Goal: Task Accomplishment & Management: Complete application form

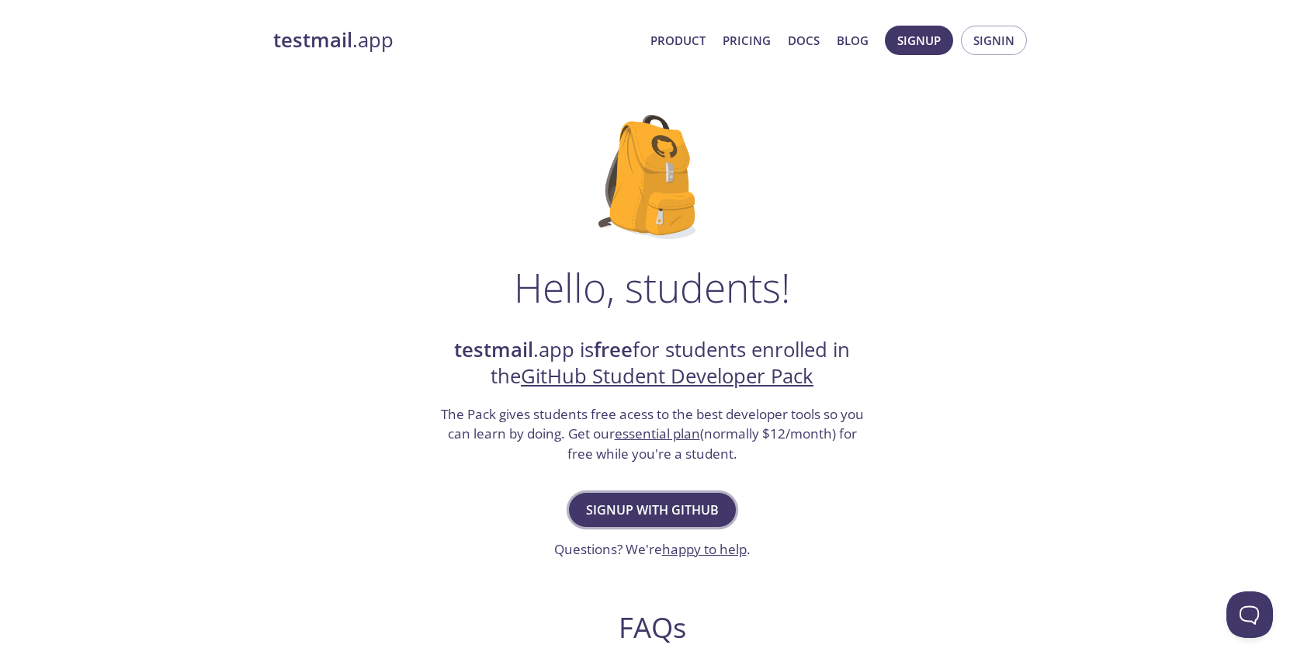
click at [653, 505] on span "Signup with GitHub" at bounding box center [652, 510] width 133 height 22
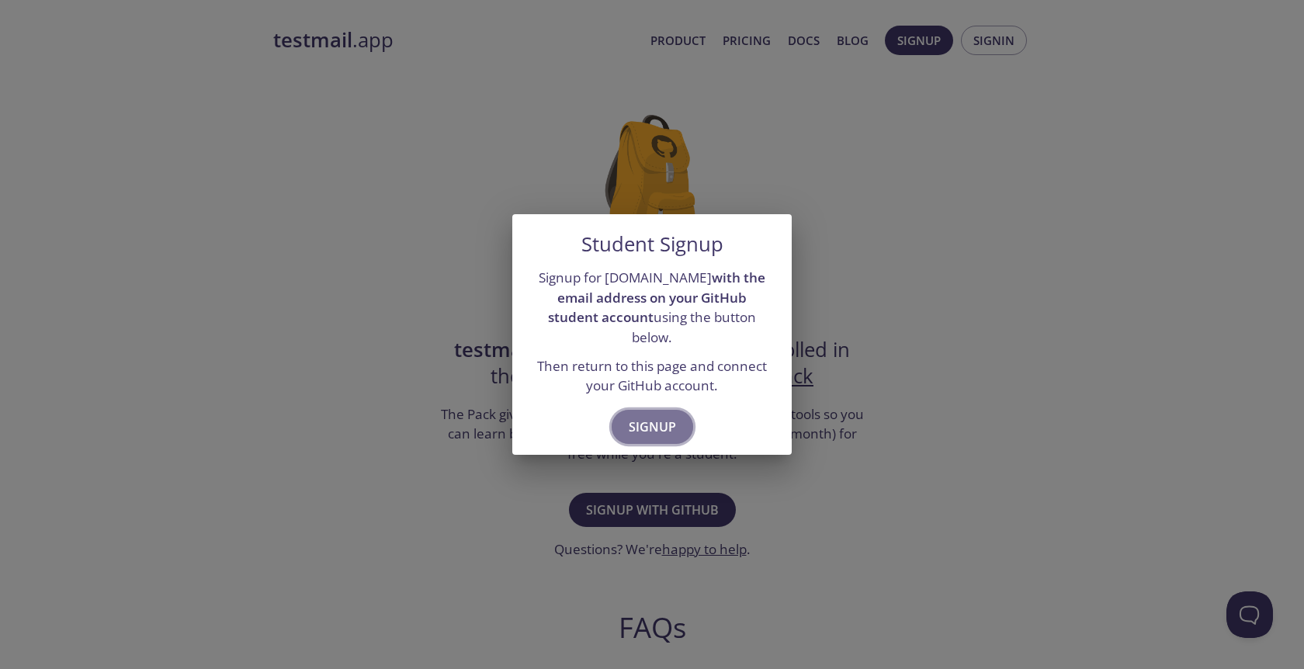
click at [661, 420] on span "Signup" at bounding box center [652, 427] width 47 height 22
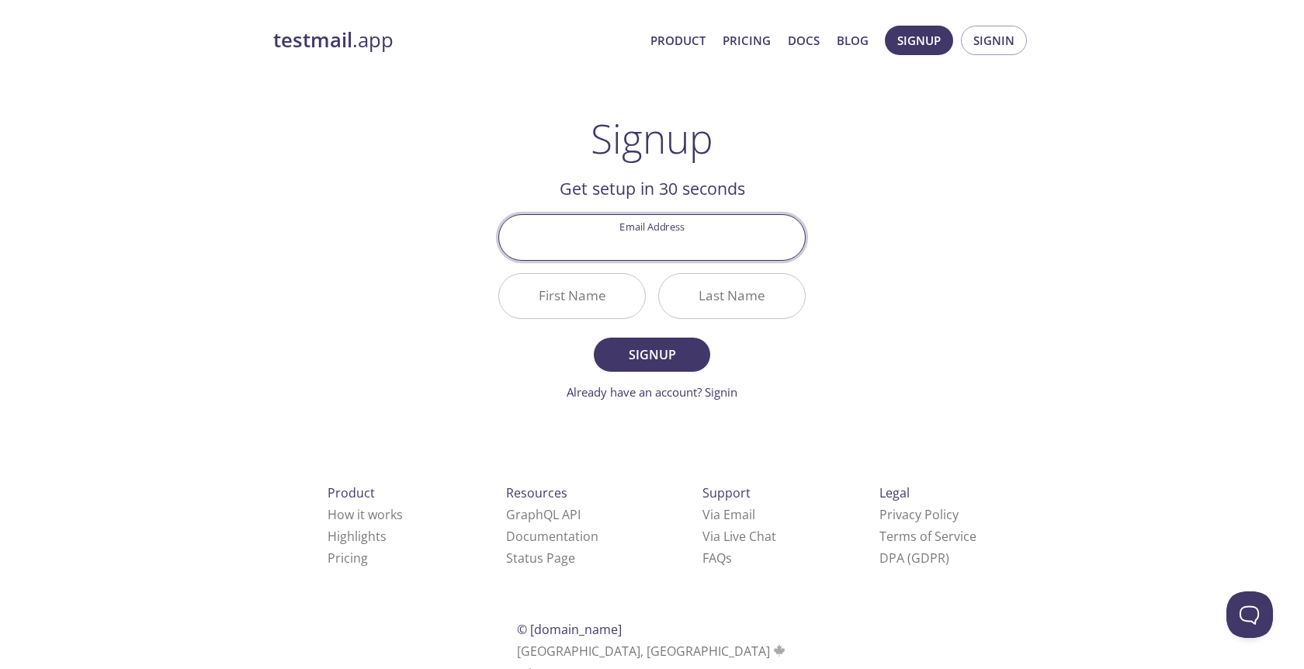
click at [651, 240] on input "Email Address" at bounding box center [652, 237] width 306 height 44
click at [868, 224] on div "testmail .app Product Pricing Docs Blog Signup Signin Signup Get setup in 30 se…" at bounding box center [652, 372] width 795 height 713
click at [708, 244] on input "Email Address" at bounding box center [652, 237] width 306 height 44
click at [926, 210] on div "testmail .app Product Pricing Docs Blog Signup Signin Signup Get setup in 30 se…" at bounding box center [652, 372] width 795 height 713
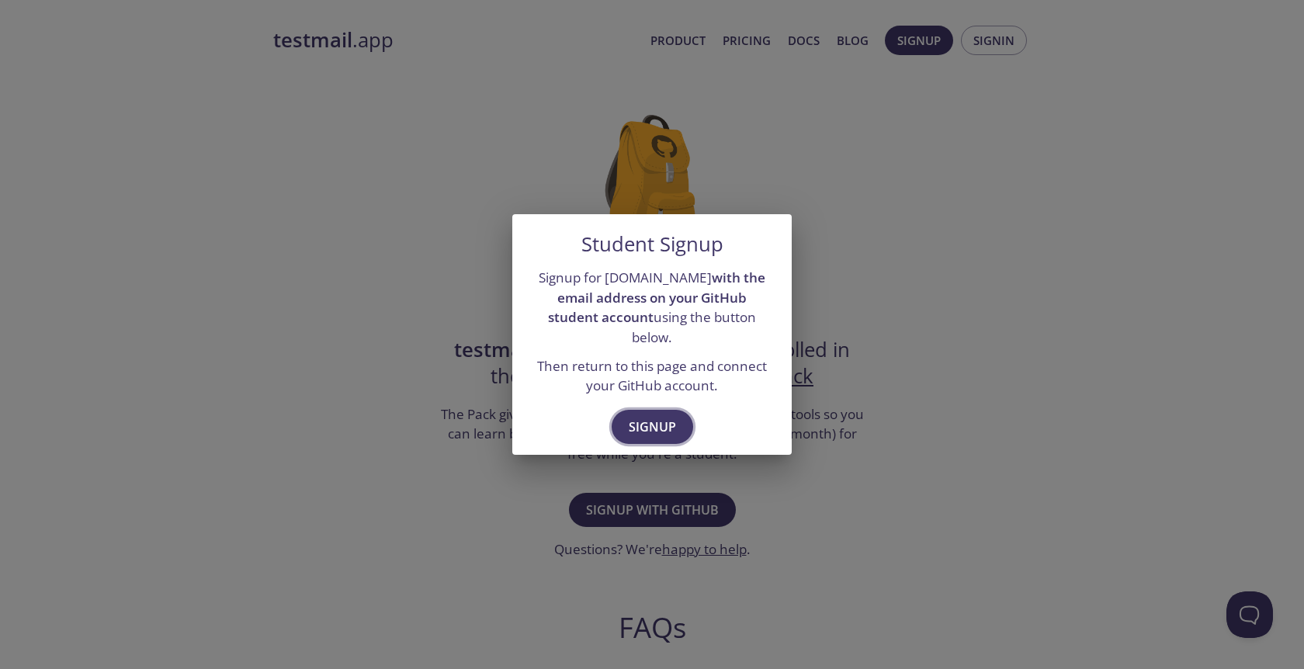
click at [669, 421] on span "Signup" at bounding box center [652, 427] width 47 height 22
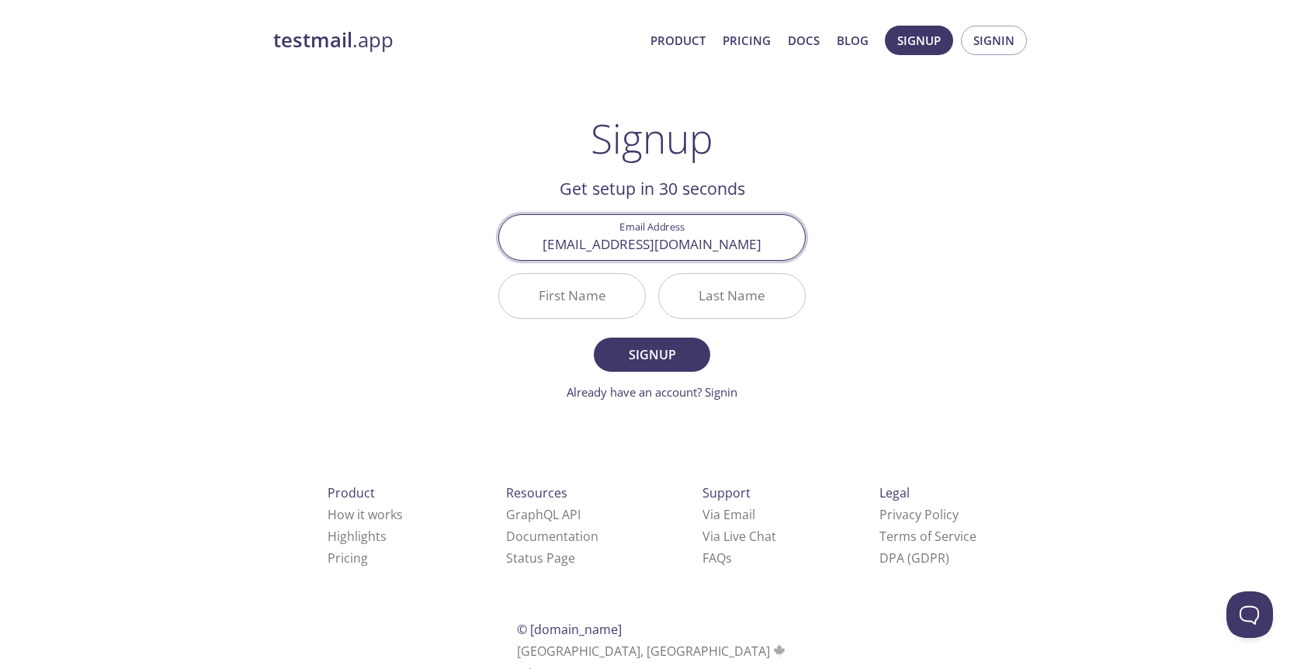
type input "[EMAIL_ADDRESS][DOMAIN_NAME]"
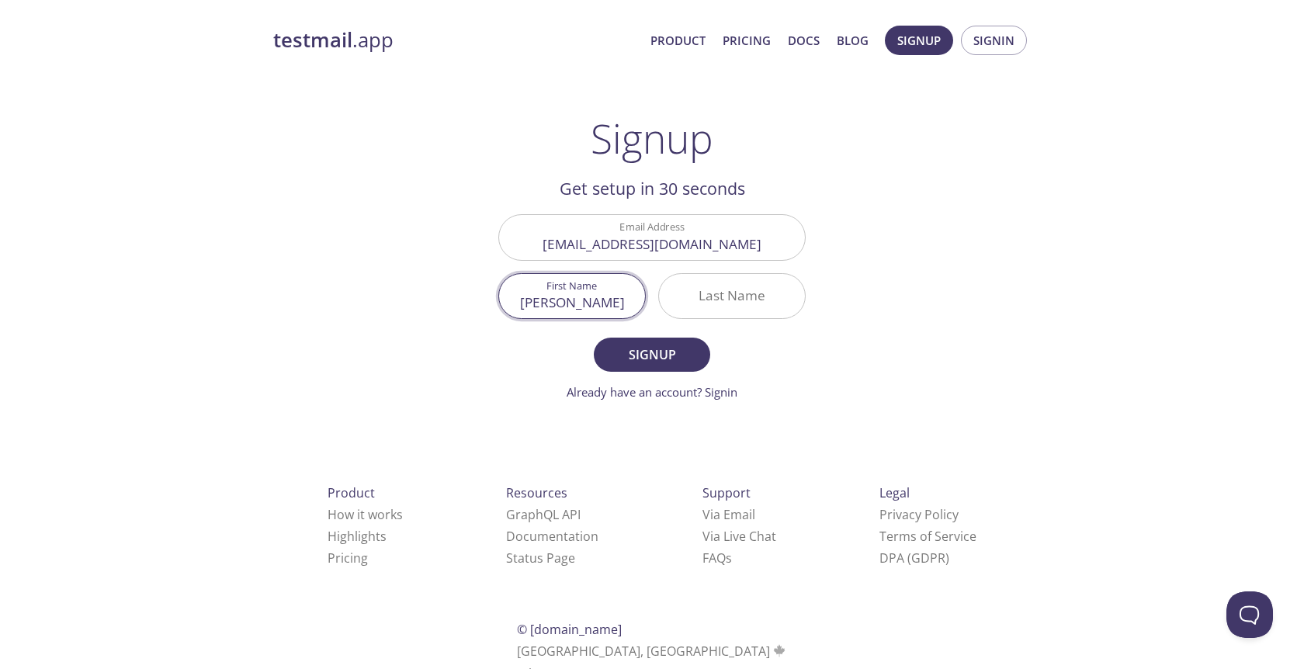
type input "[PERSON_NAME]"
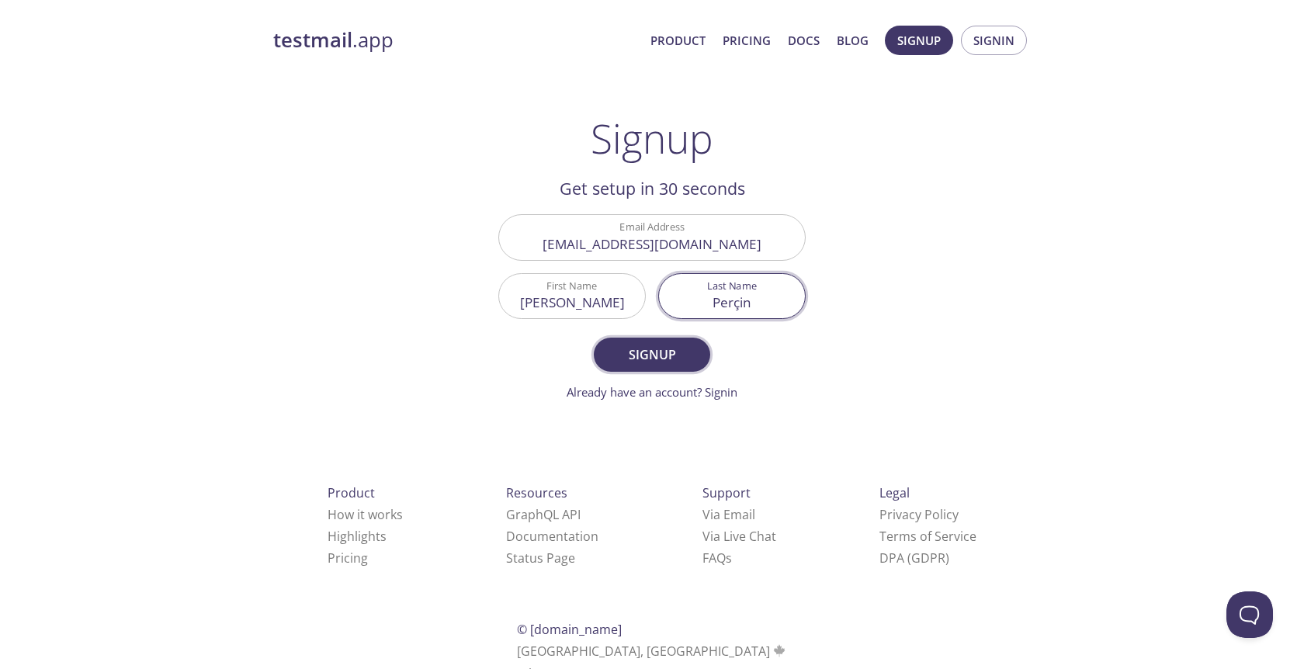
type input "Perçin"
click at [655, 353] on span "Signup" at bounding box center [652, 355] width 82 height 22
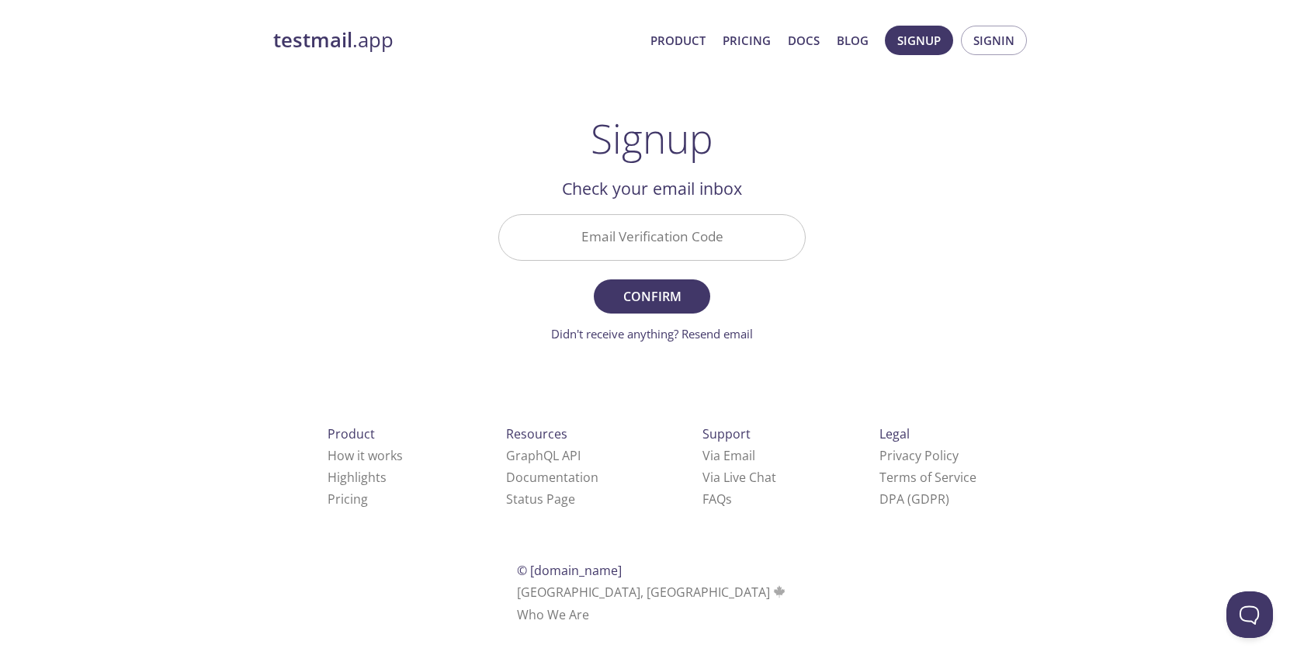
click at [690, 237] on input "Email Verification Code" at bounding box center [652, 237] width 306 height 44
type input "CVLDQLG"
click at [682, 288] on span "Confirm" at bounding box center [652, 297] width 82 height 22
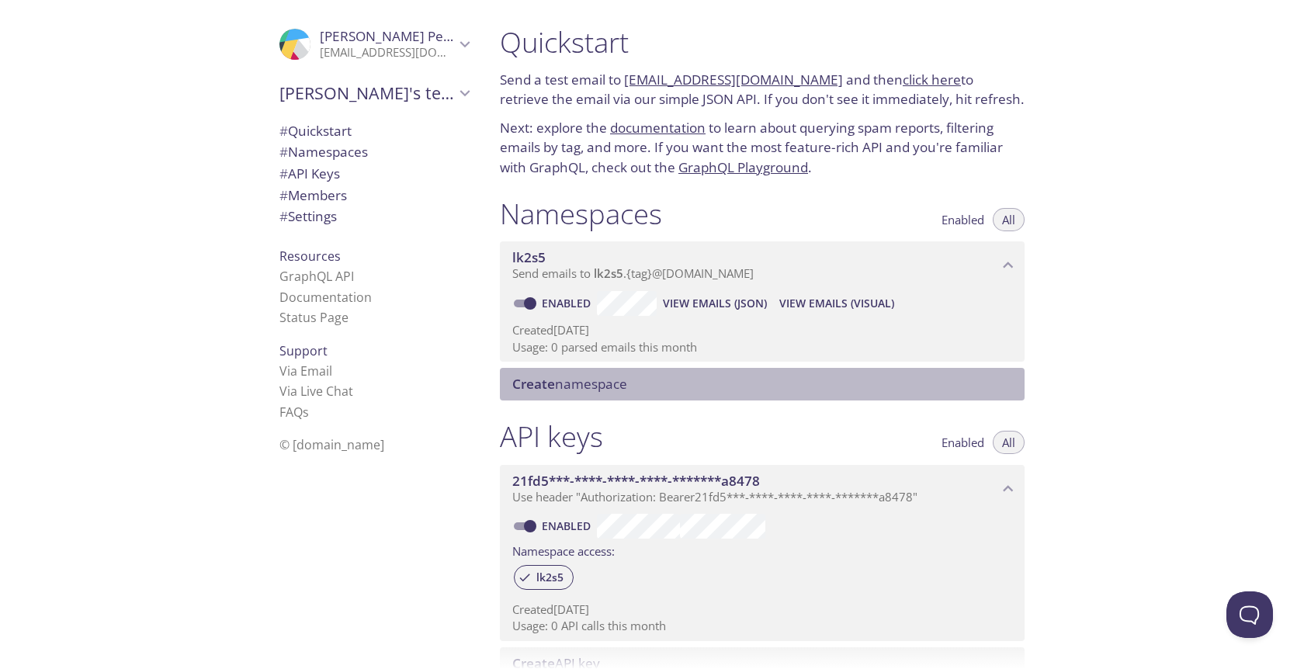
click at [704, 376] on span "Create namespace" at bounding box center [765, 384] width 506 height 17
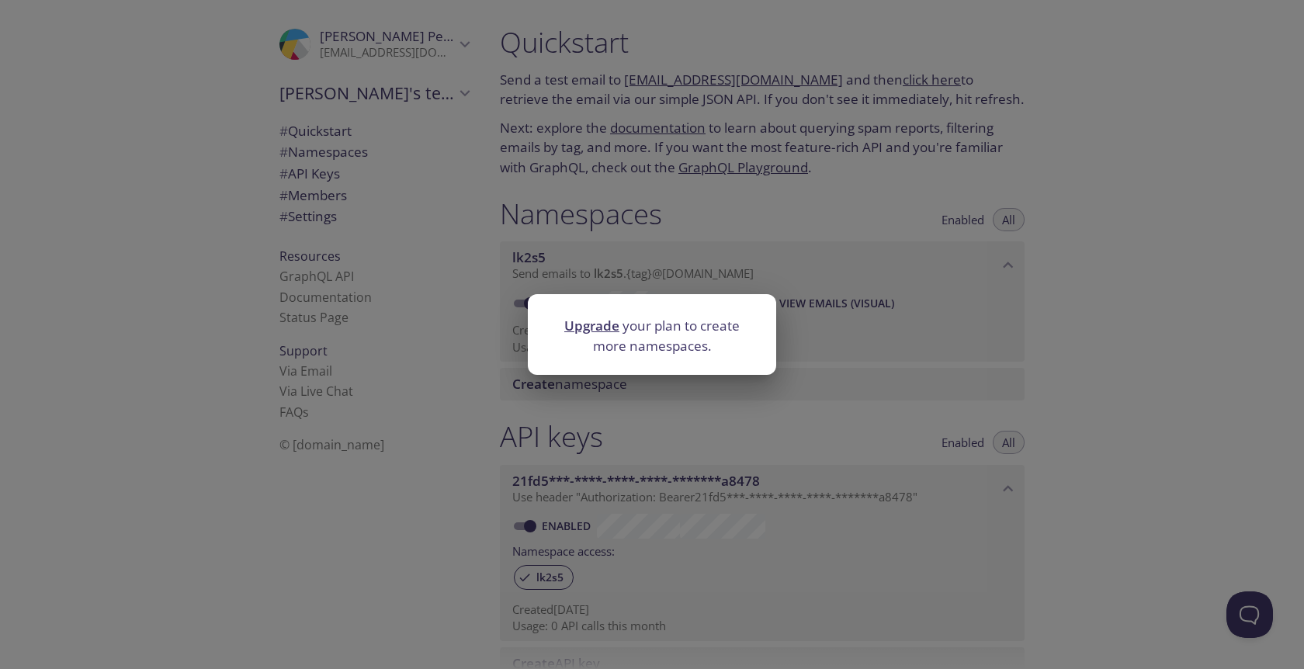
click at [459, 343] on div "Upgrade your plan to create more namespaces." at bounding box center [652, 334] width 1304 height 669
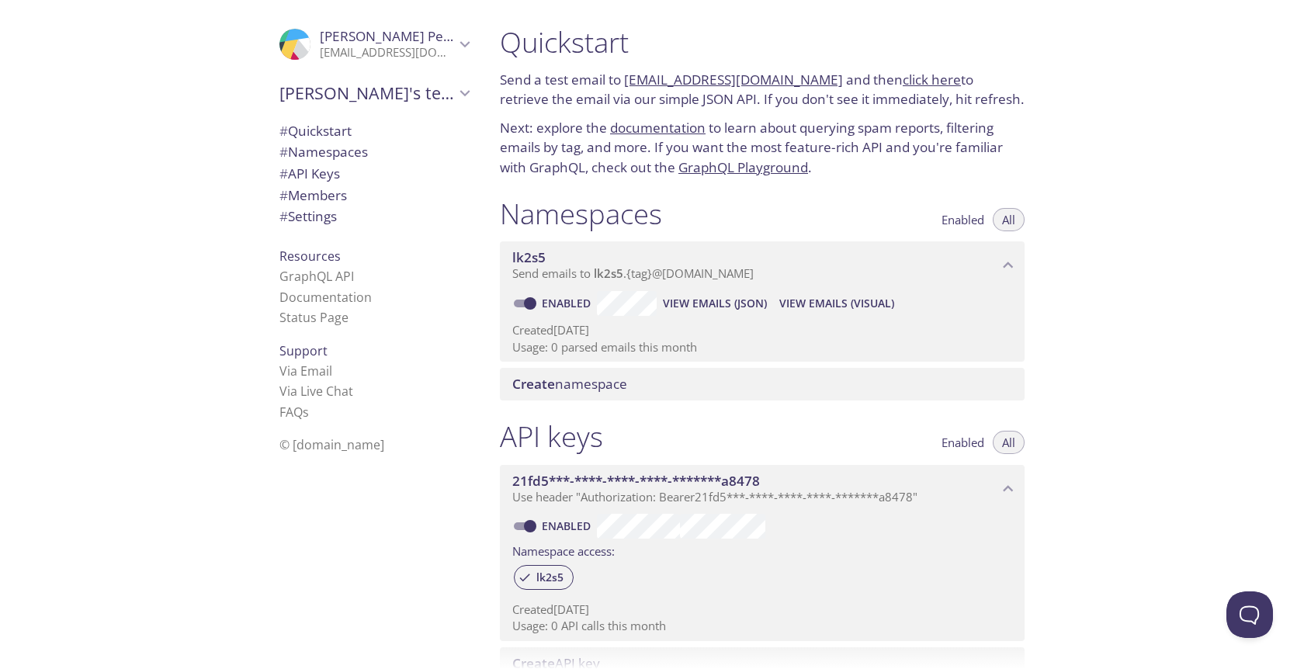
click at [471, 50] on icon "Hasan Perçin" at bounding box center [465, 44] width 20 height 20
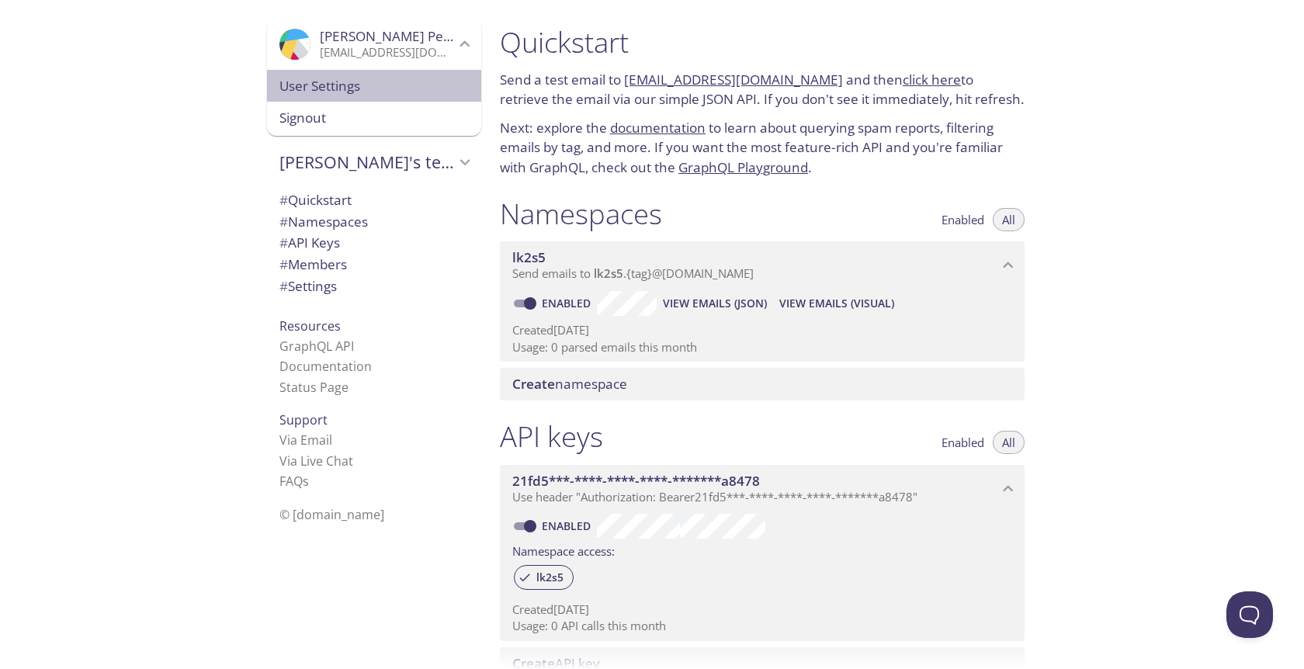
click at [375, 84] on span "User Settings" at bounding box center [374, 86] width 189 height 20
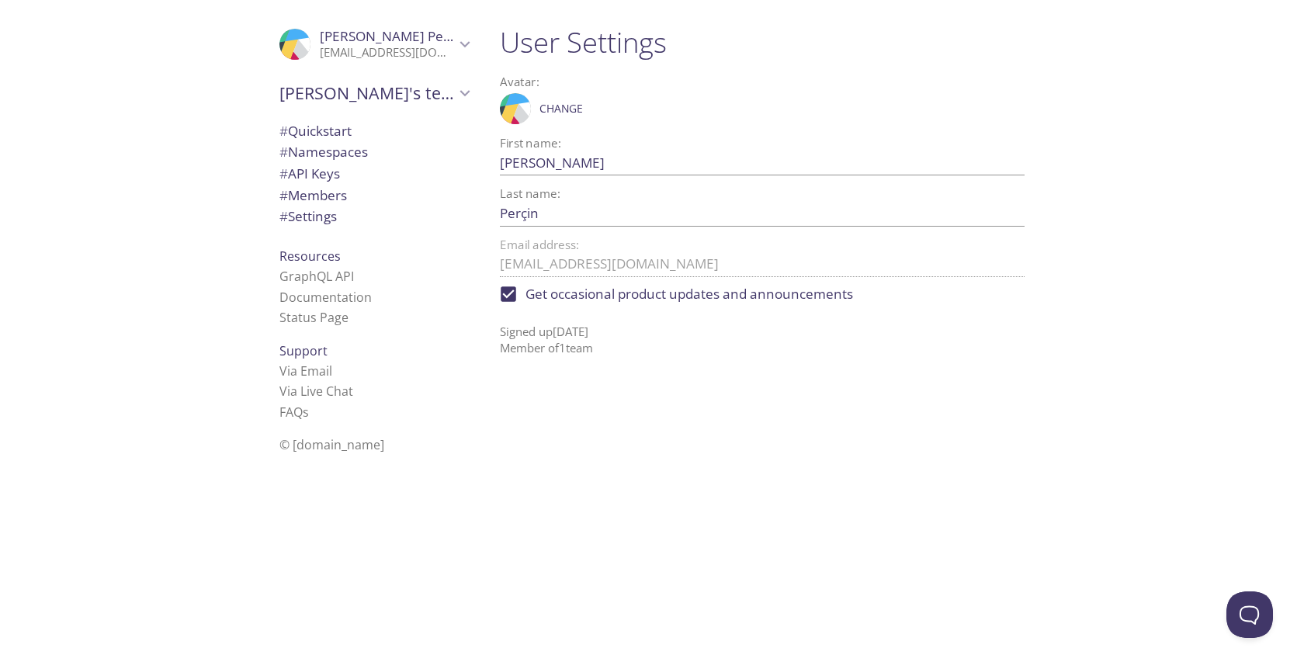
click at [376, 42] on span "[PERSON_NAME]" at bounding box center [393, 36] width 147 height 18
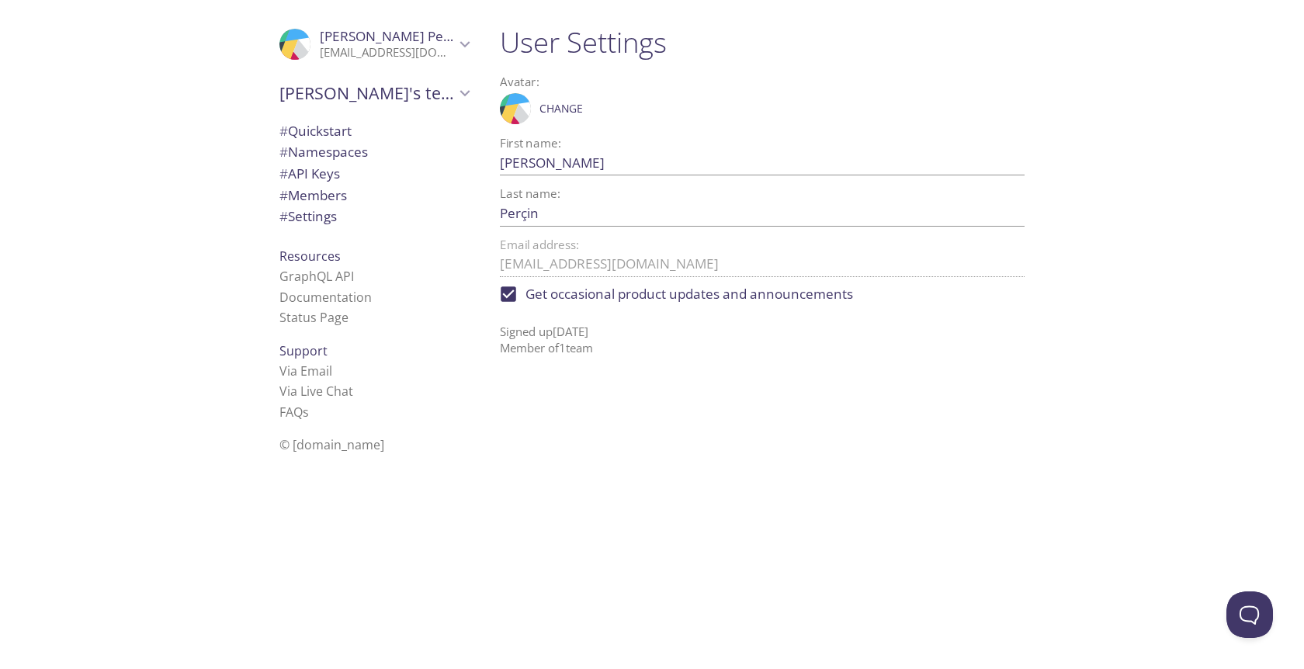
click at [659, 24] on div at bounding box center [652, 12] width 1304 height 25
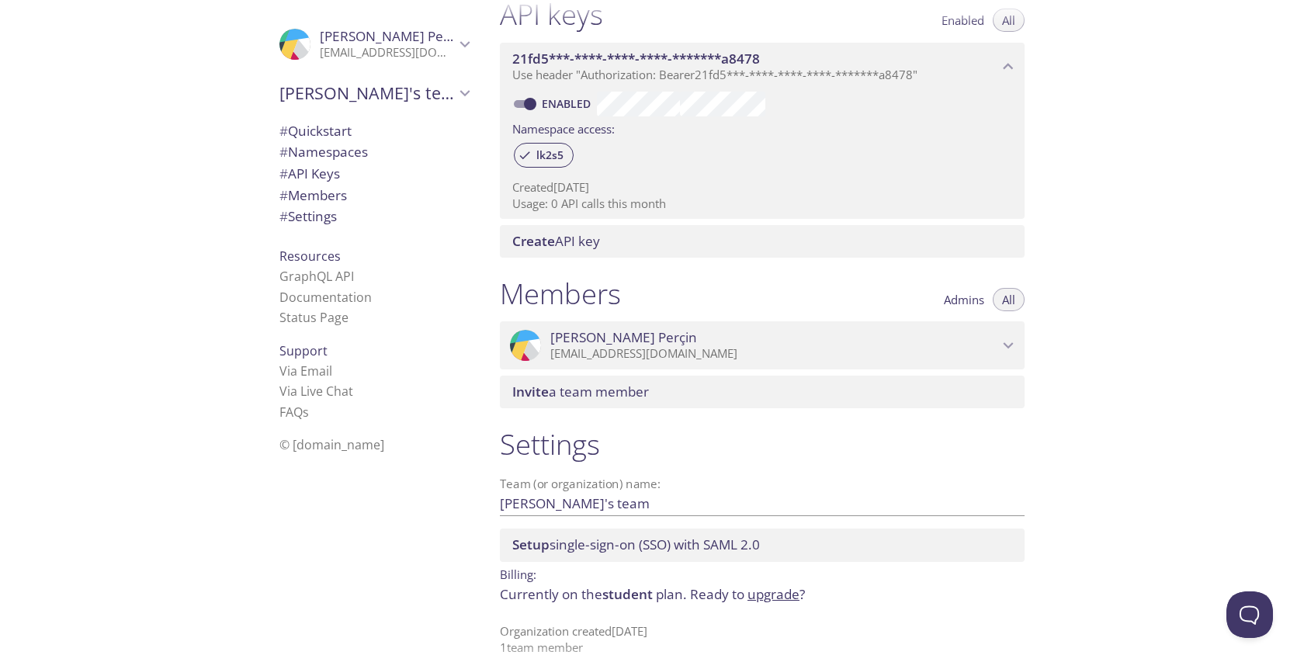
scroll to position [422, 0]
click at [762, 586] on link "upgrade" at bounding box center [774, 595] width 52 height 18
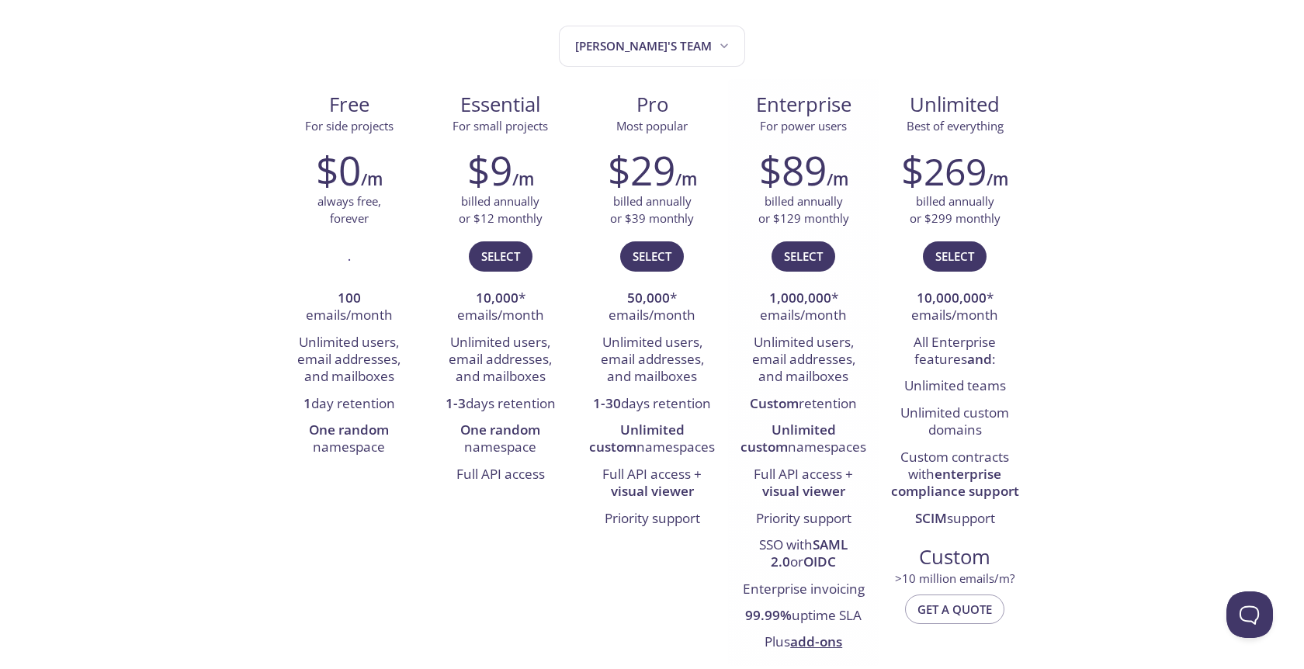
scroll to position [155, 0]
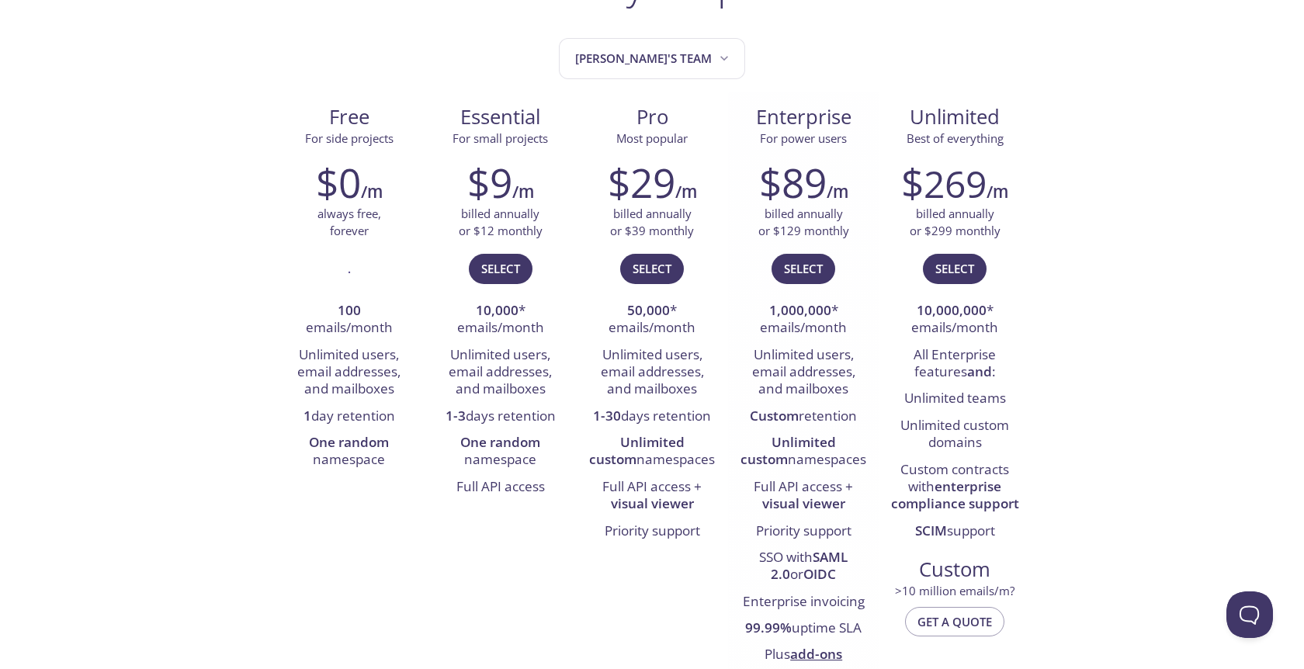
click at [730, 347] on div "$89 /m billed annually or $129 monthly Select 1,000,000 * emails/month Unlimite…" at bounding box center [803, 414] width 151 height 530
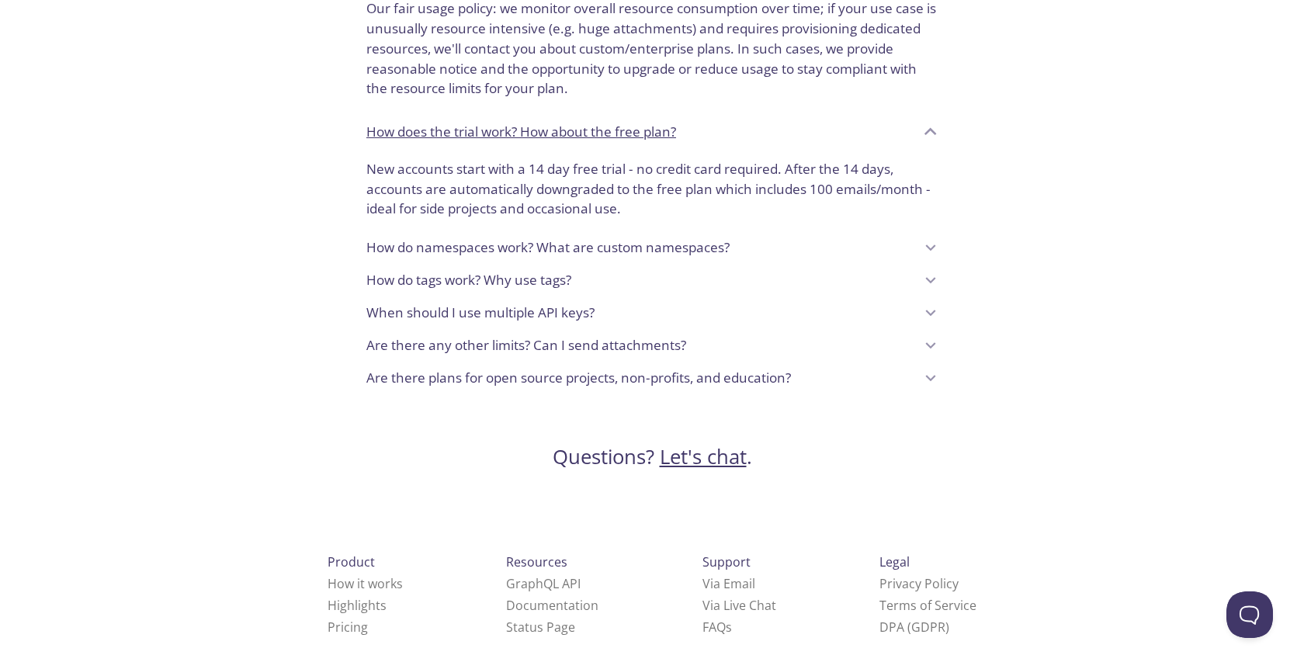
scroll to position [1295, 0]
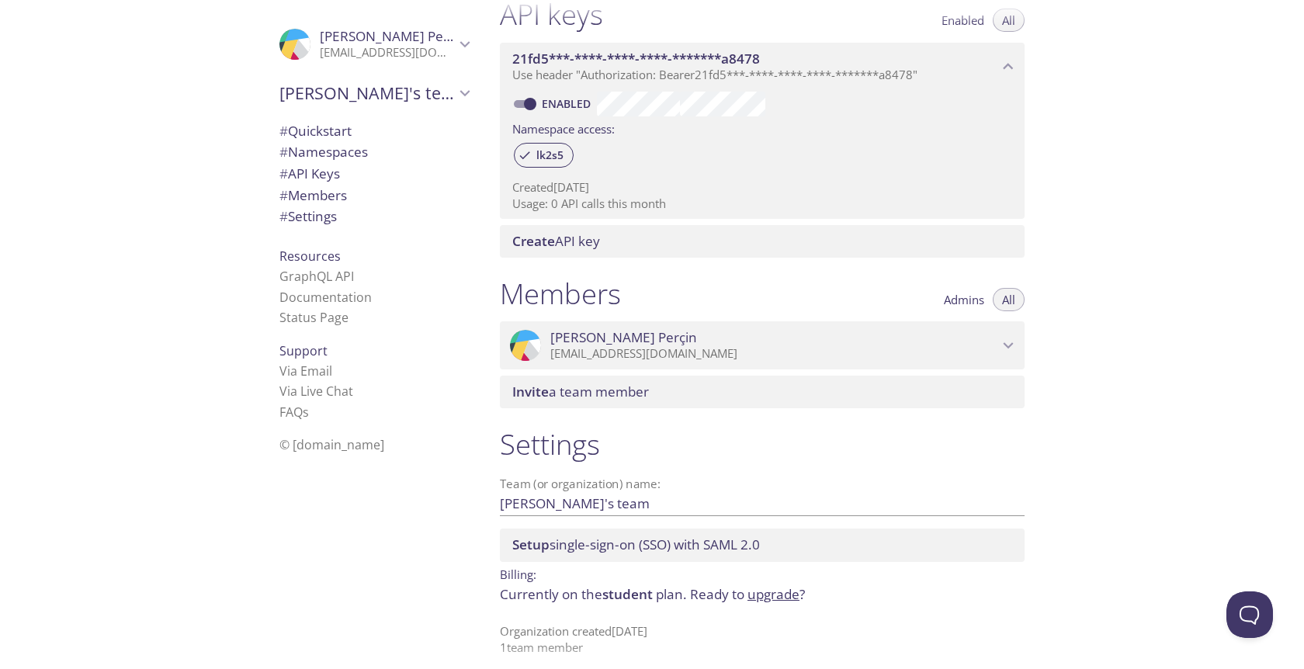
scroll to position [422, 0]
click at [622, 586] on span "student" at bounding box center [628, 595] width 50 height 18
click at [527, 587] on p "Currently on the student plan. Ready to upgrade ?" at bounding box center [762, 595] width 525 height 20
click at [665, 585] on p "Currently on the student plan. Ready to upgrade ?" at bounding box center [762, 595] width 525 height 20
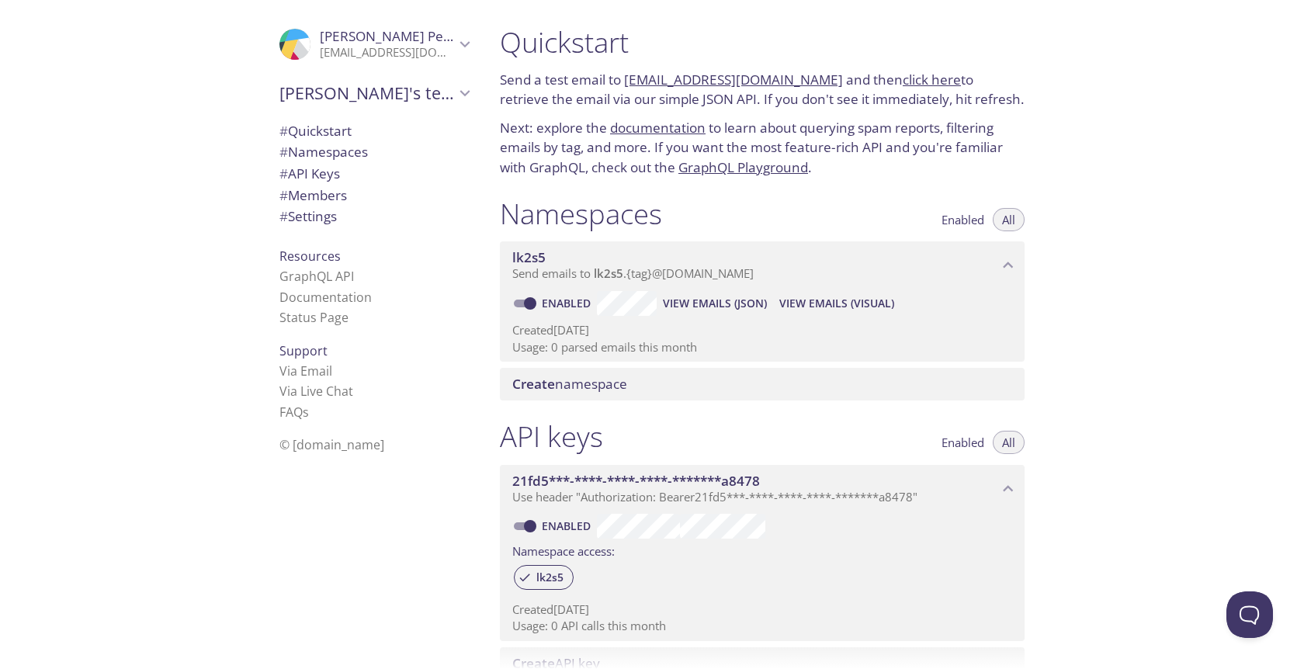
scroll to position [0, 0]
click at [397, 90] on span "[PERSON_NAME]'s team" at bounding box center [367, 93] width 175 height 22
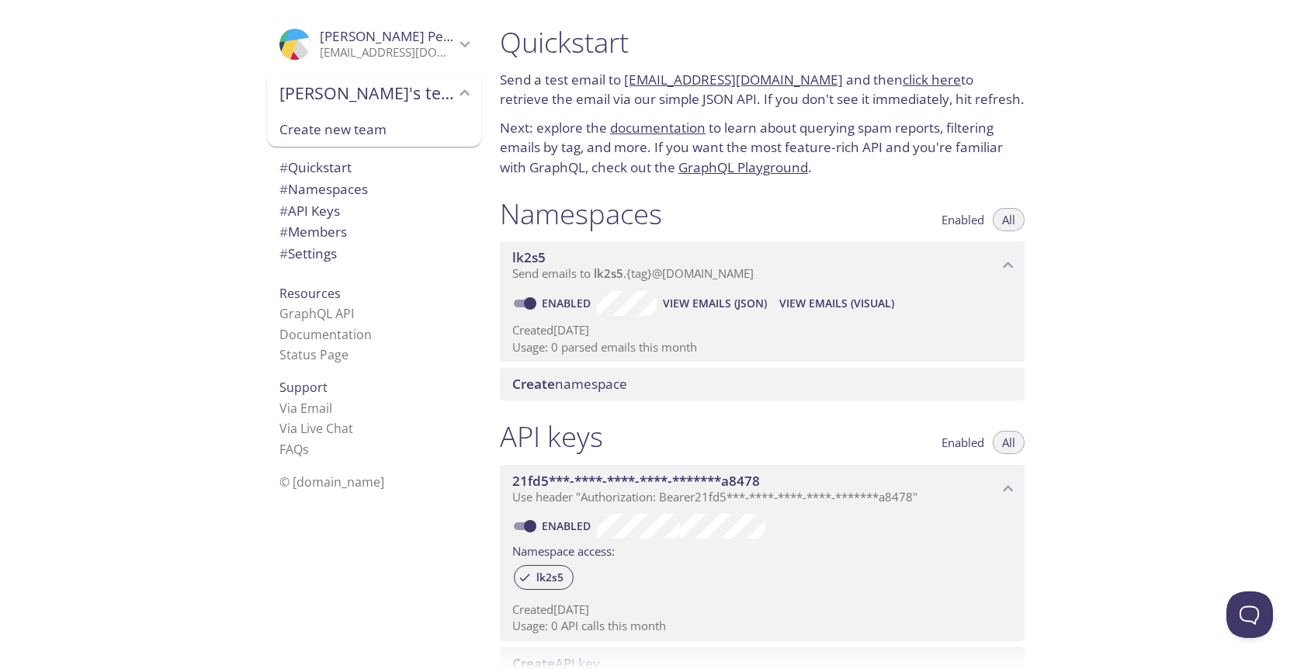
click at [396, 90] on span "[PERSON_NAME]'s team" at bounding box center [367, 93] width 175 height 22
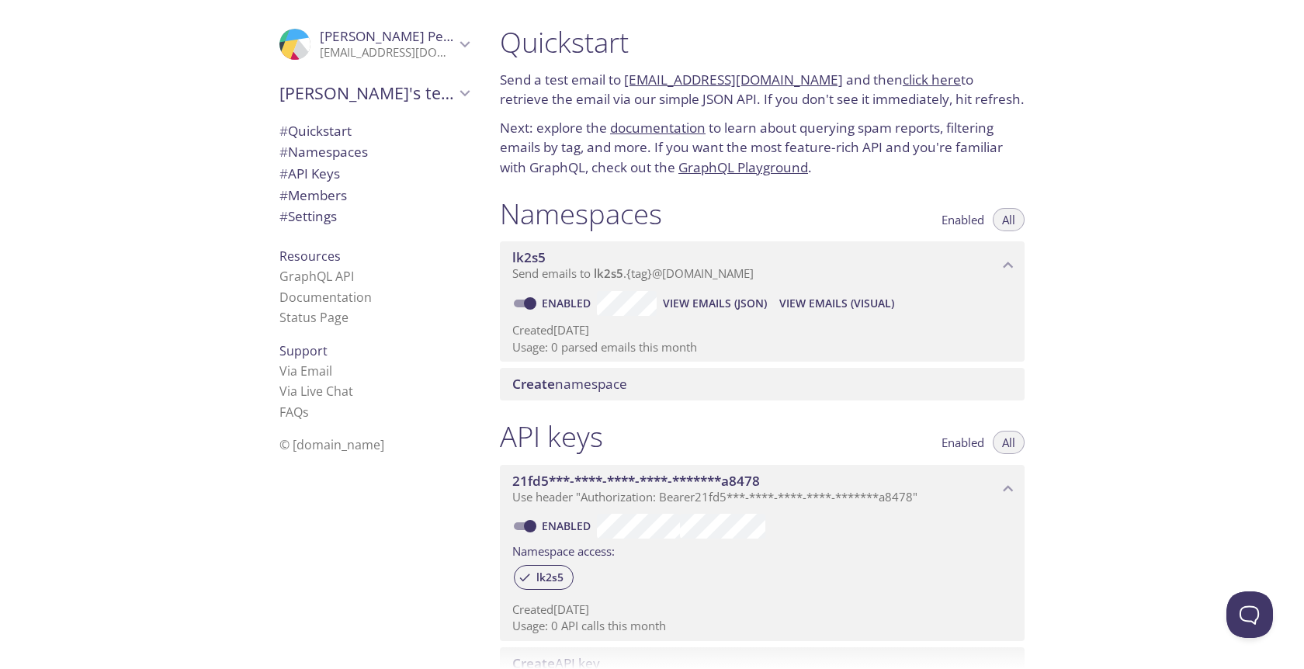
click at [329, 211] on span "# Settings" at bounding box center [308, 216] width 57 height 18
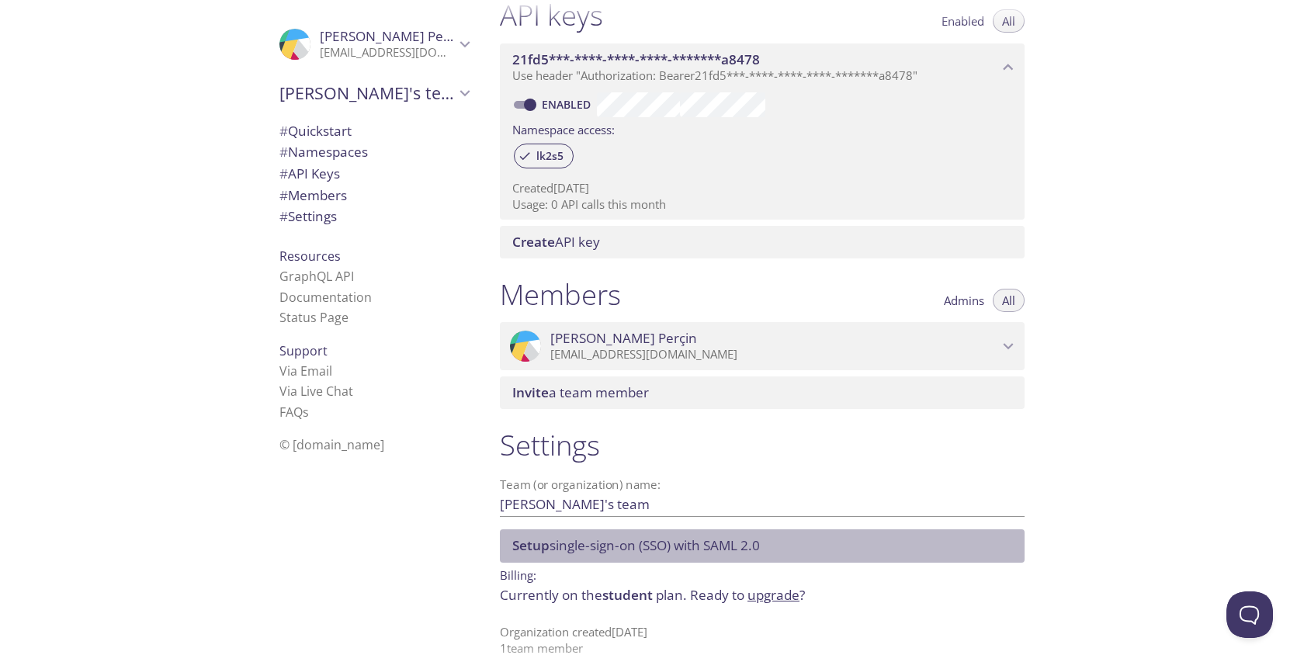
click at [759, 547] on div "Setup single-sign-on (SSO) with [PERSON_NAME] 2.0" at bounding box center [762, 546] width 525 height 33
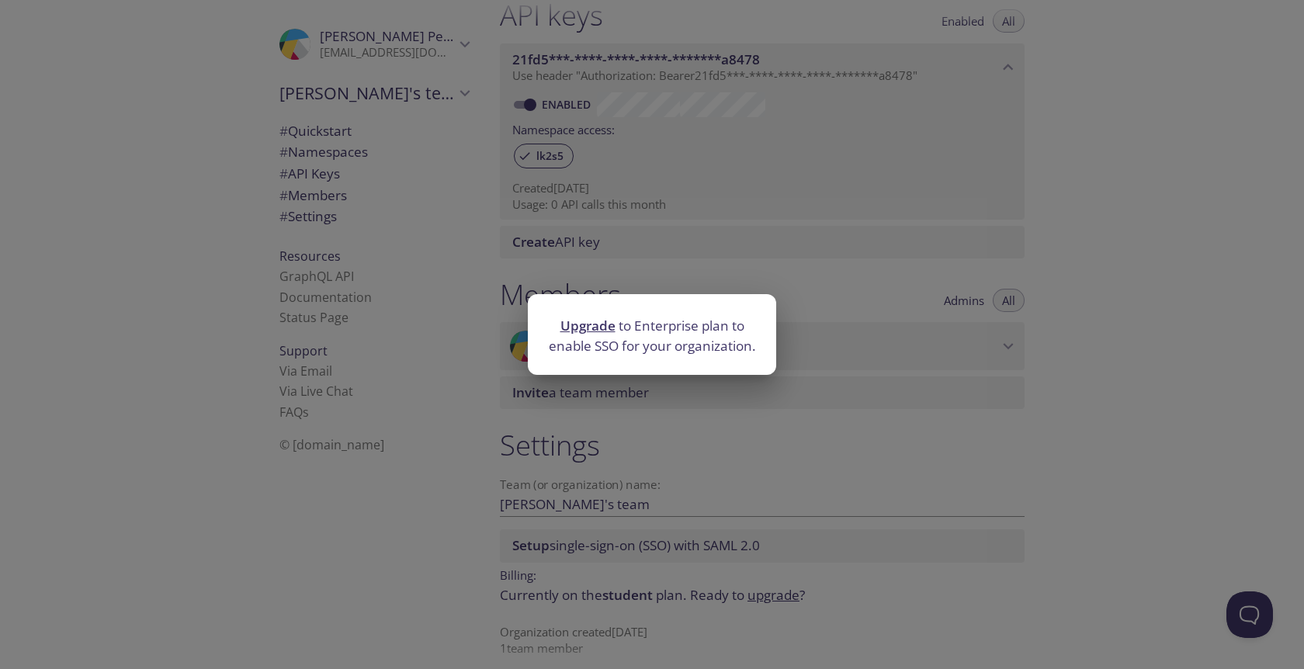
click at [1062, 406] on div "Upgrade to Enterprise plan to enable SSO for your organization." at bounding box center [652, 334] width 1304 height 669
